Goal: Transaction & Acquisition: Purchase product/service

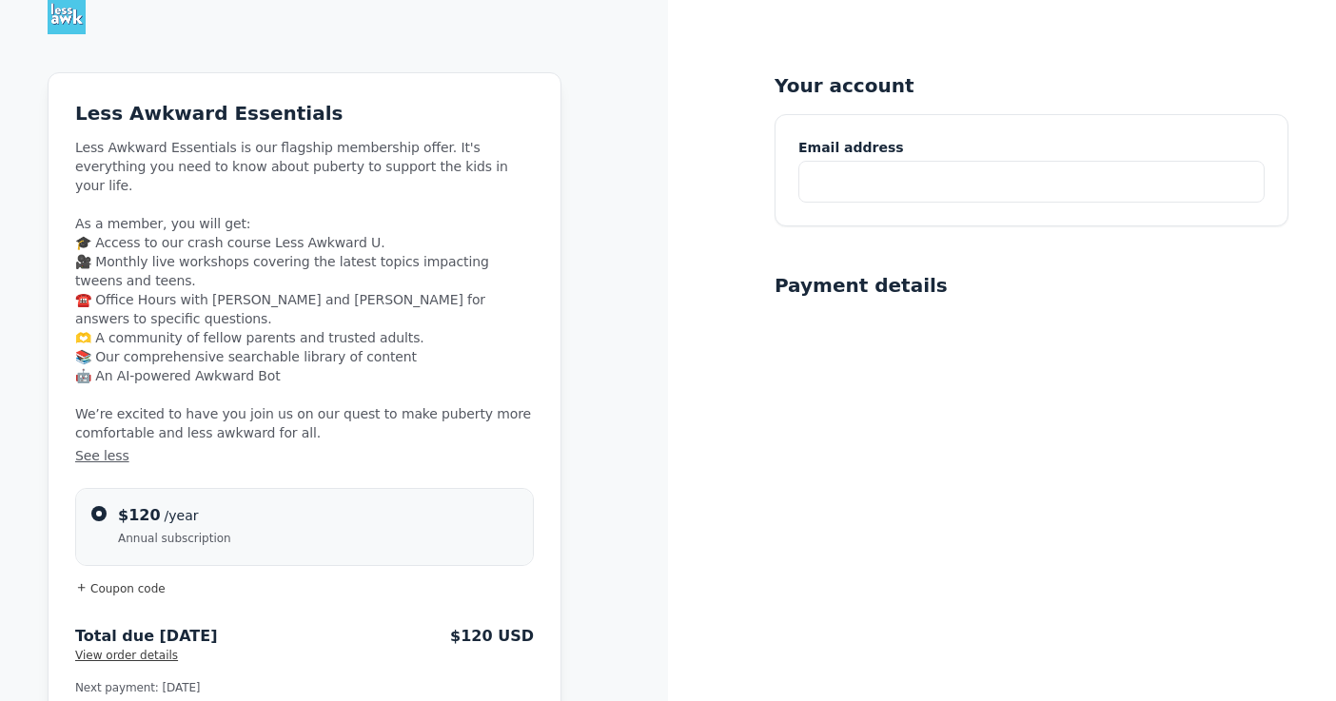
scroll to position [37, 0]
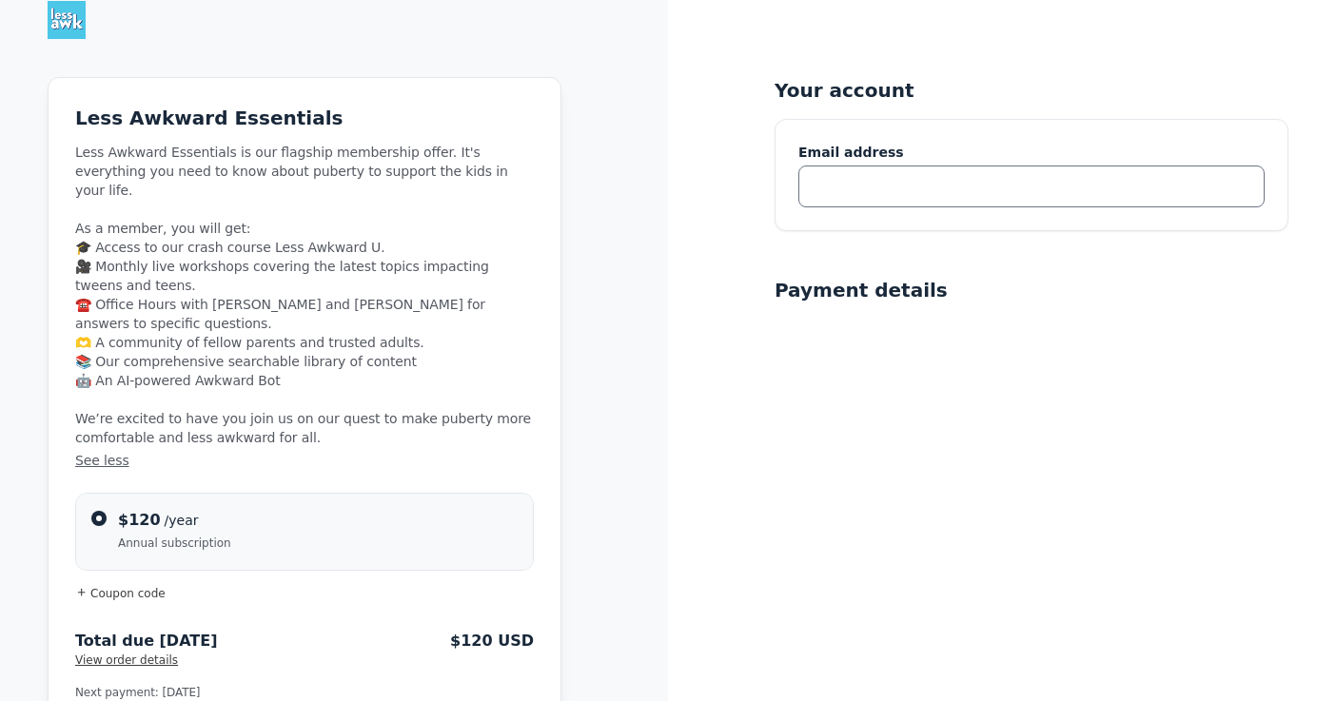
click at [879, 195] on input "text" at bounding box center [1032, 187] width 466 height 42
type input "meaghan.curcio@gmail.com"
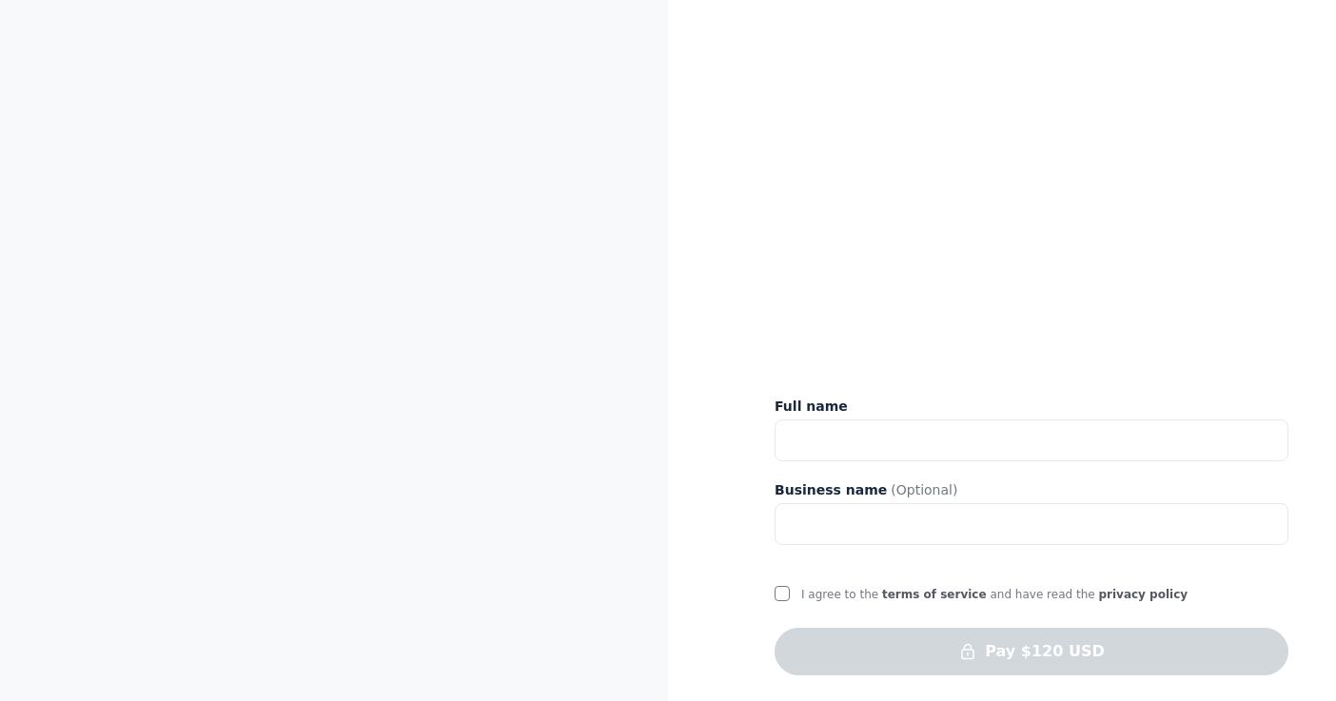
scroll to position [916, 0]
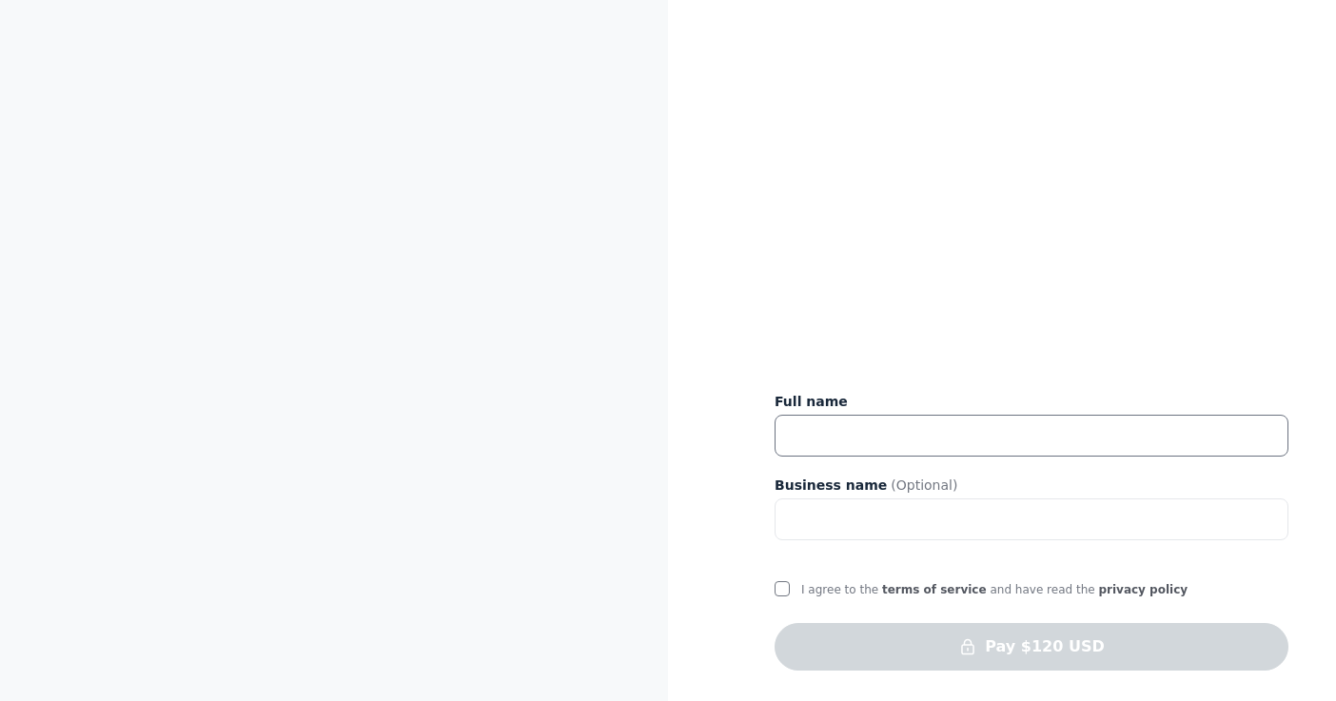
click at [826, 426] on input "text" at bounding box center [1032, 436] width 514 height 42
type input "Meaghan Curcio"
click at [780, 585] on input "I agree to the terms of service and have read the privacy policy" at bounding box center [782, 589] width 15 height 15
checkbox input "true"
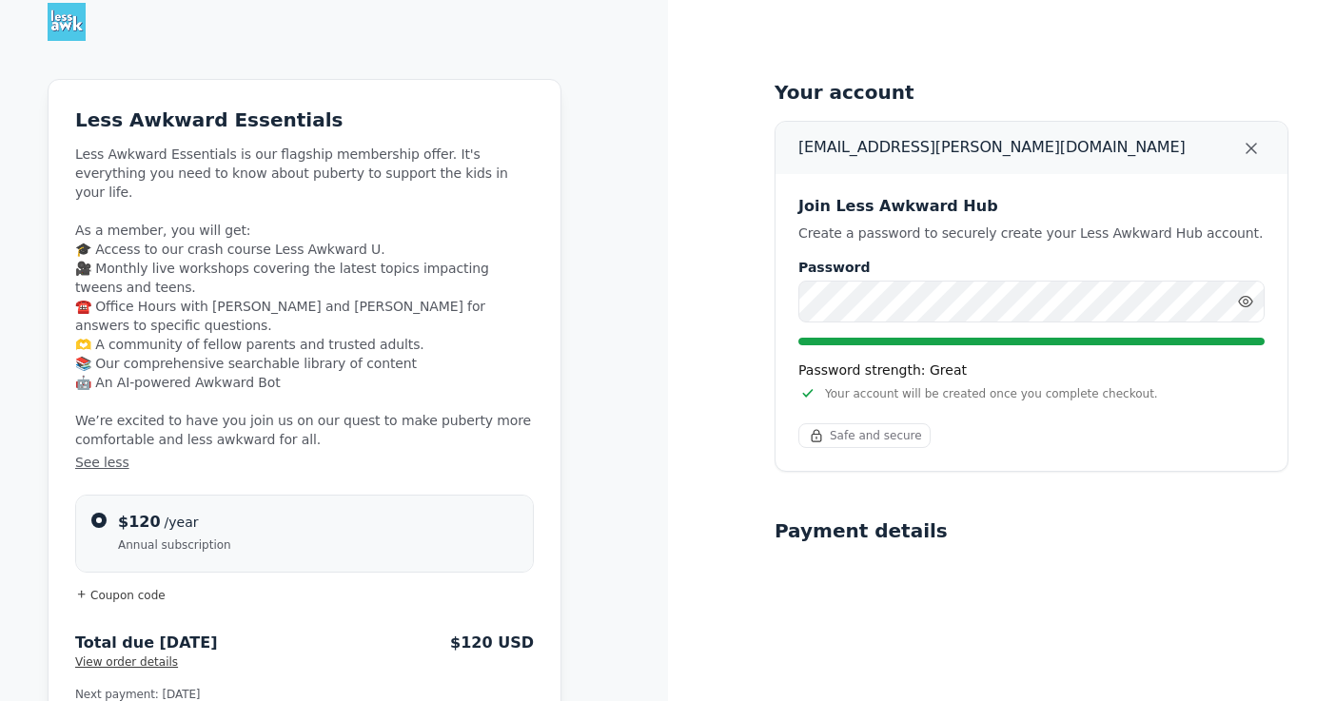
scroll to position [36, 0]
click at [135, 655] on span "View order details" at bounding box center [126, 661] width 103 height 13
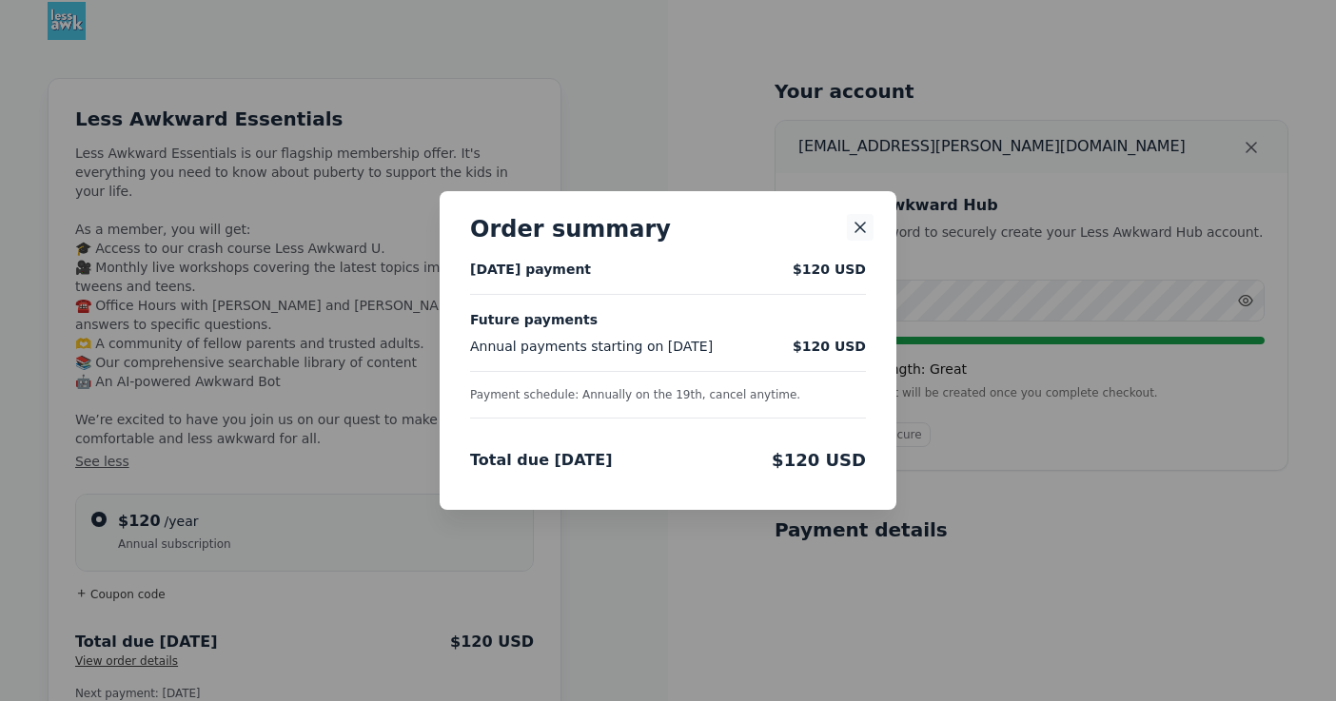
click at [861, 224] on icon "Close" at bounding box center [860, 227] width 19 height 19
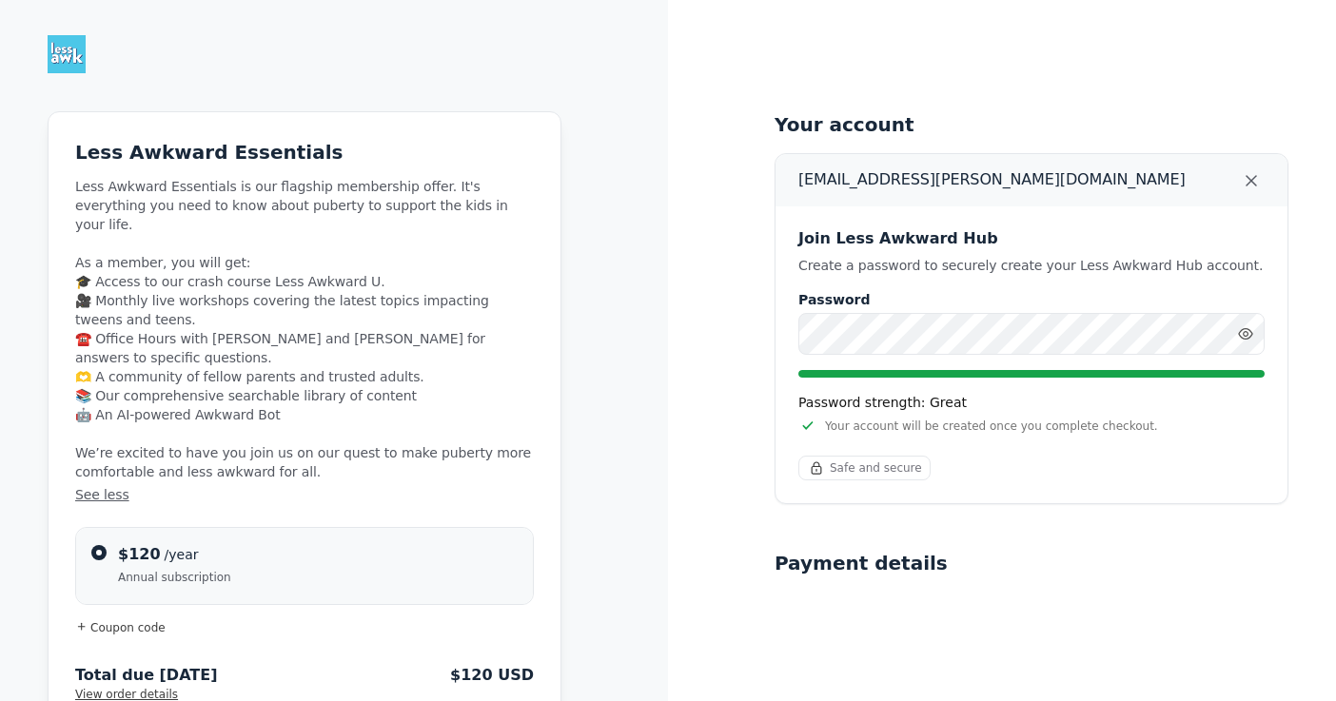
scroll to position [0, 0]
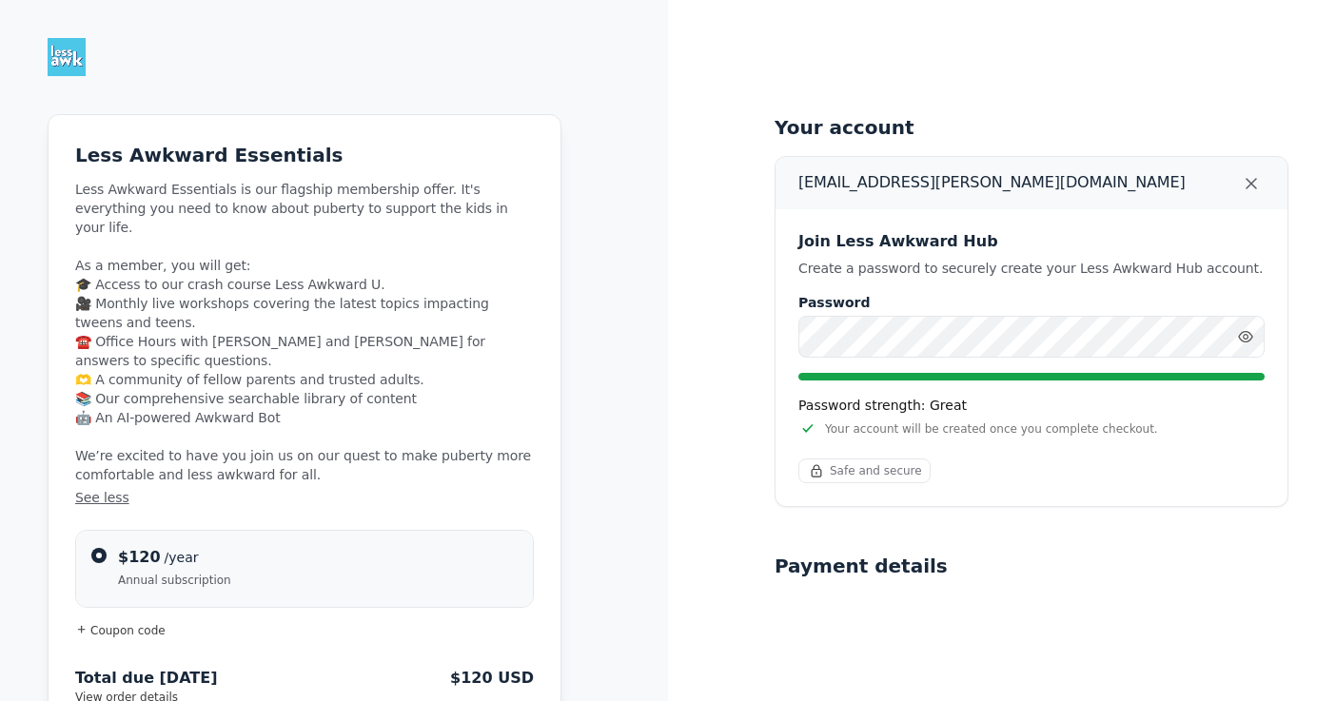
click at [832, 475] on span "Safe and secure" at bounding box center [876, 471] width 92 height 15
click at [1249, 183] on icon "button" at bounding box center [1251, 183] width 19 height 19
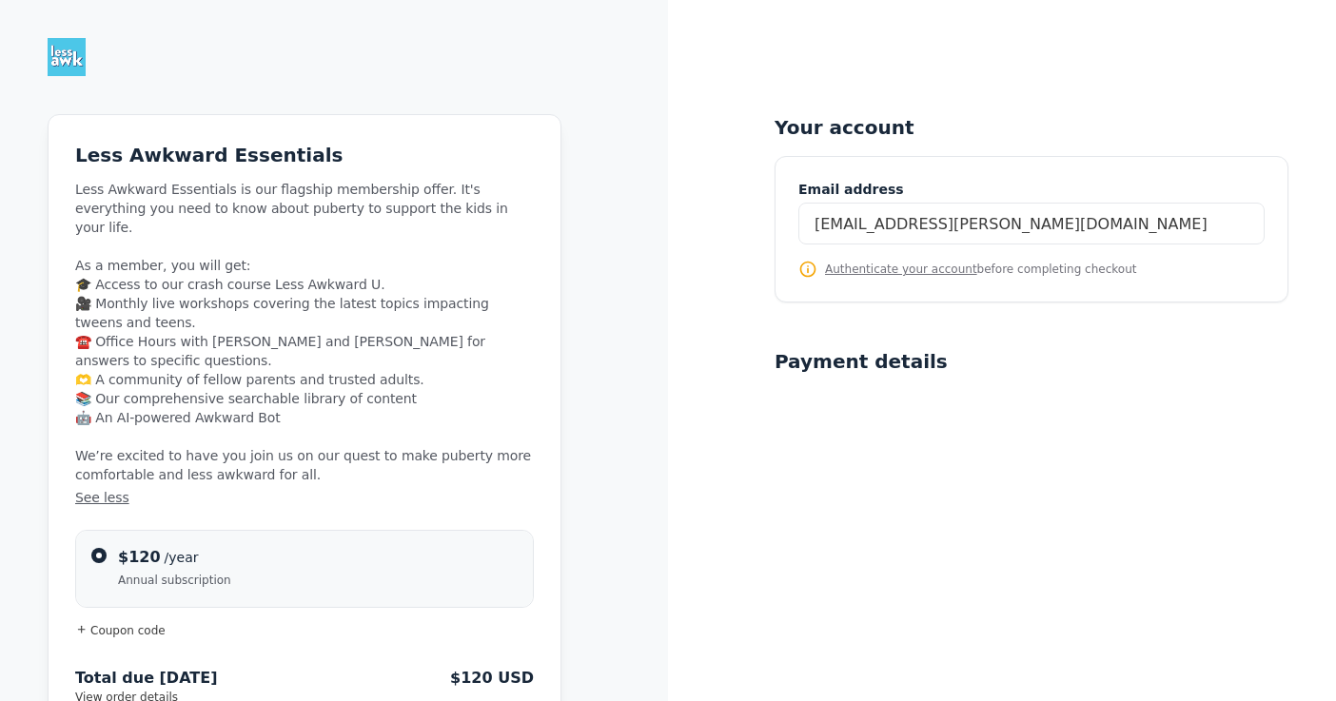
click at [865, 272] on span "Authenticate your account" at bounding box center [901, 269] width 152 height 13
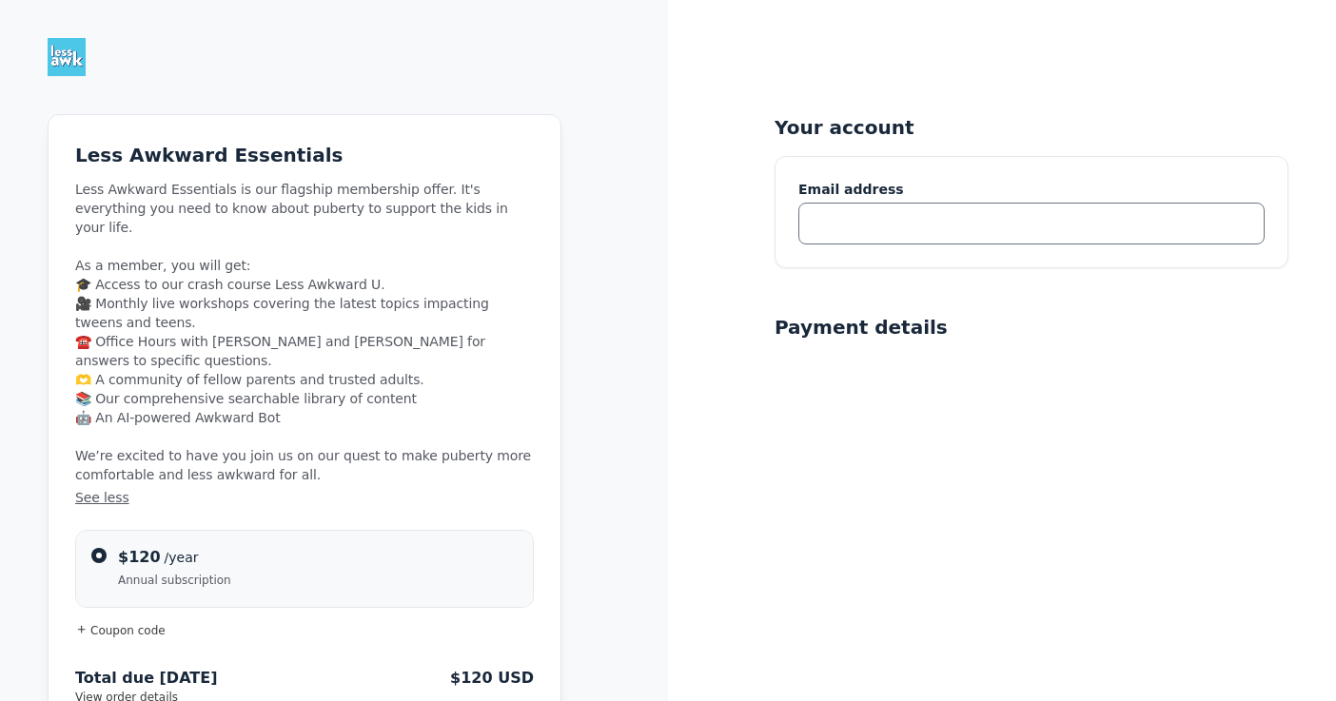
click at [859, 221] on input "text" at bounding box center [1032, 224] width 466 height 42
type input "CHECKITOUT"
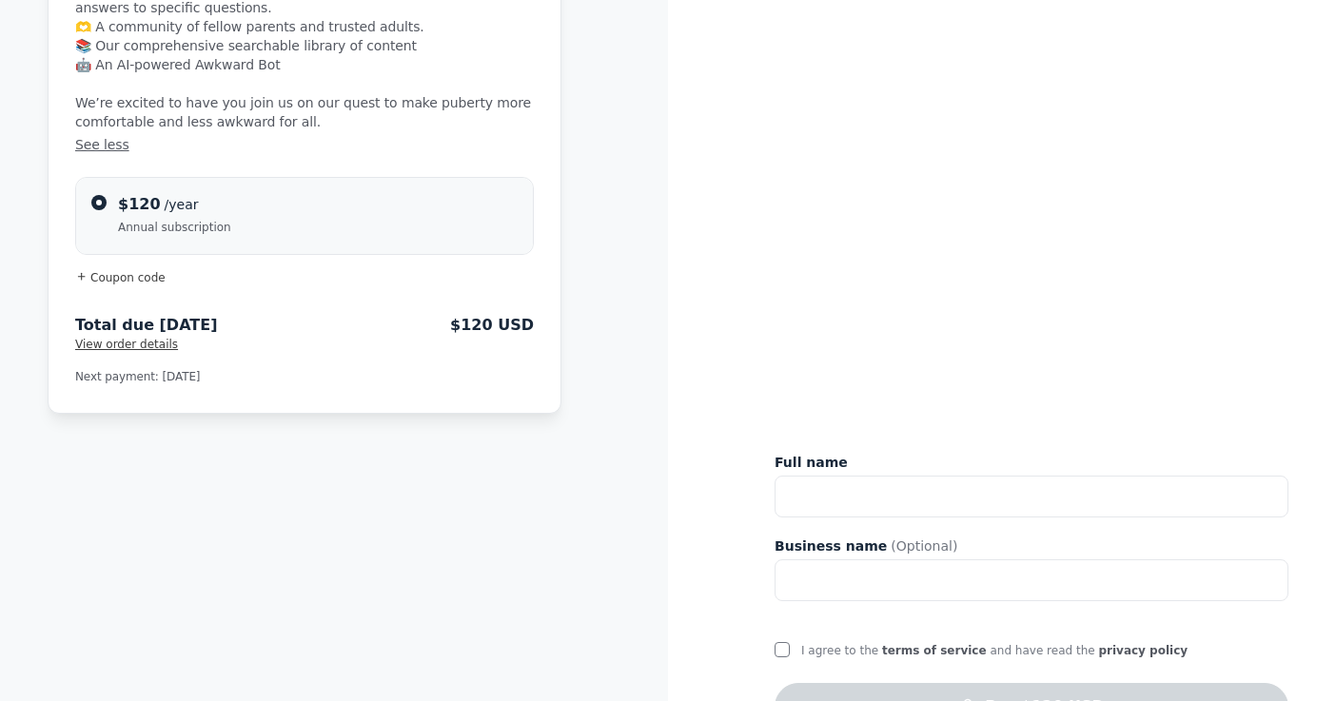
scroll to position [413, 0]
